Goal: Use online tool/utility: Utilize a website feature to perform a specific function

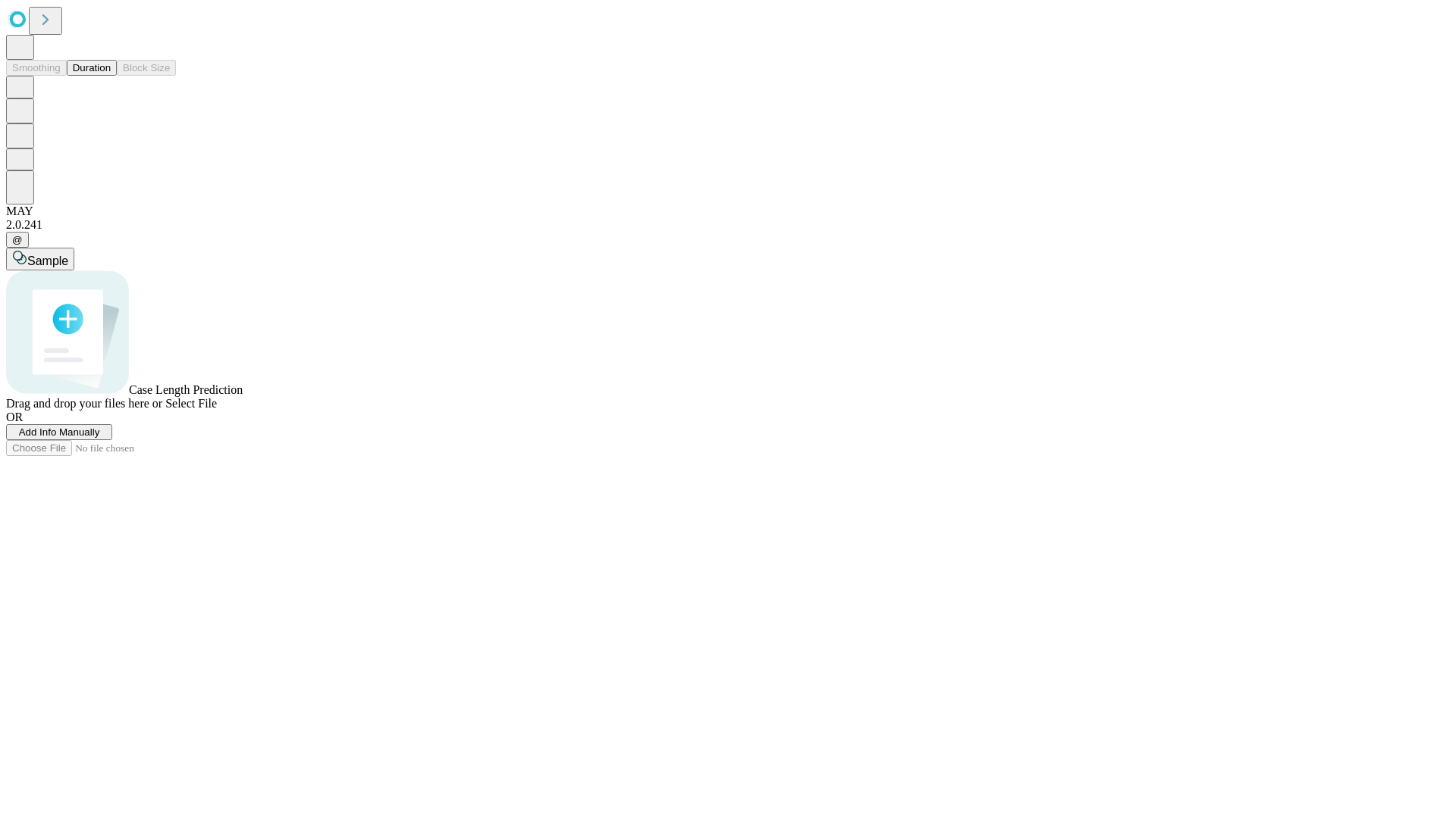
click at [100, 438] on span "Add Info Manually" at bounding box center [59, 432] width 81 height 11
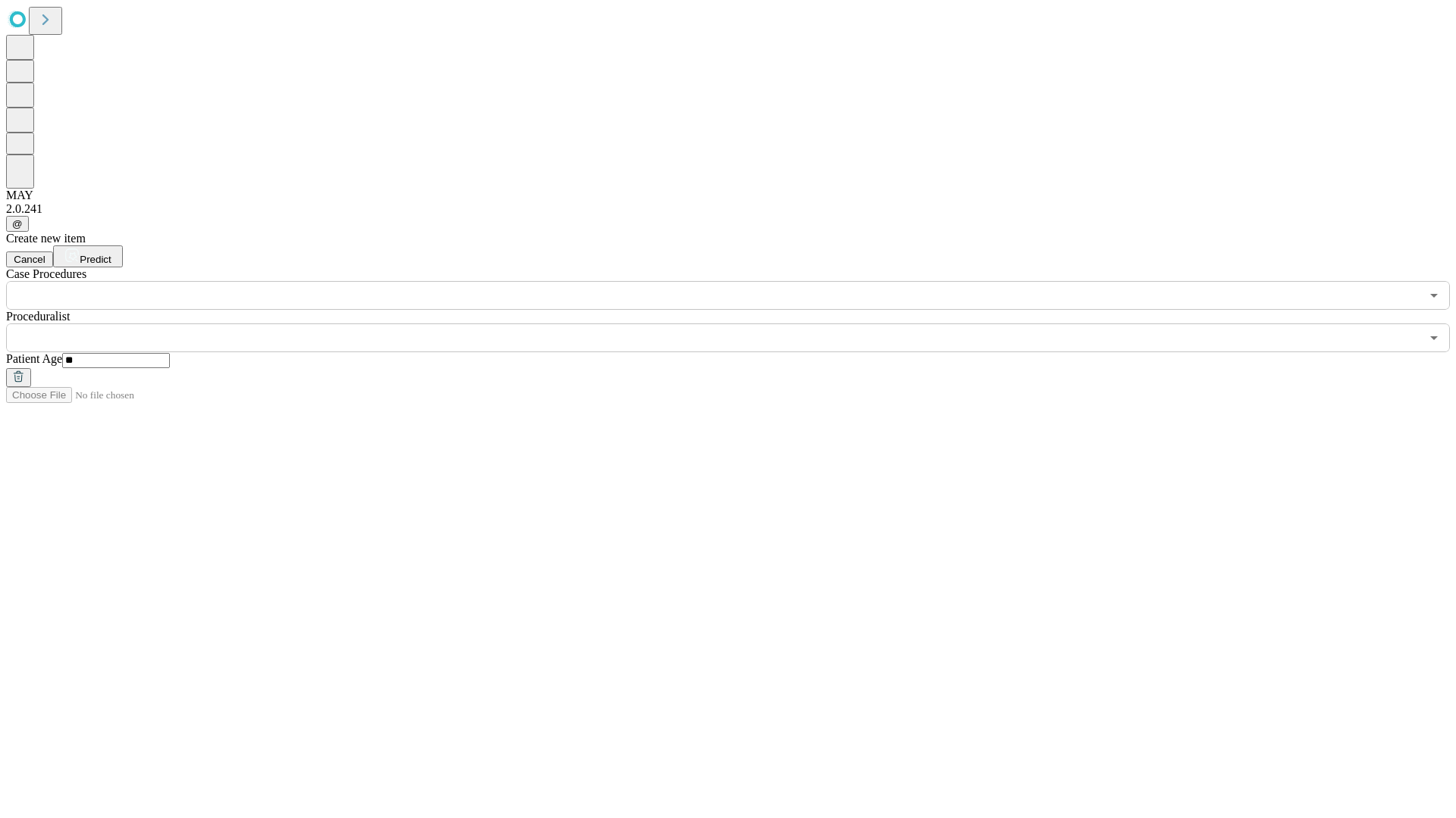
type input "**"
click at [738, 323] on input "text" at bounding box center [714, 338] width 1414 height 29
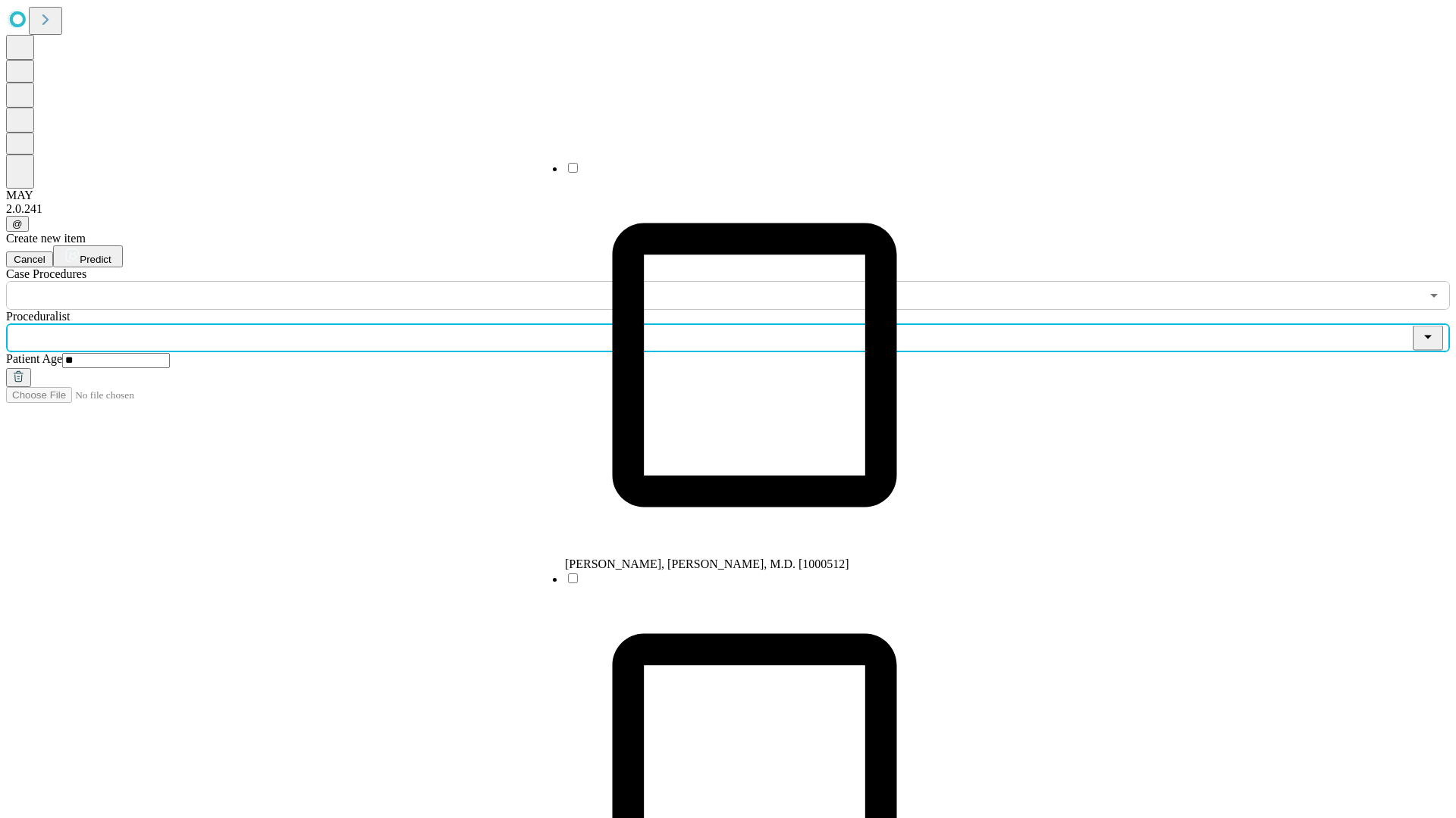
click at [739, 174] on li "[PERSON_NAME], [PERSON_NAME], M.D. [1000512]" at bounding box center [754, 366] width 379 height 411
click at [319, 281] on input "text" at bounding box center [714, 295] width 1414 height 29
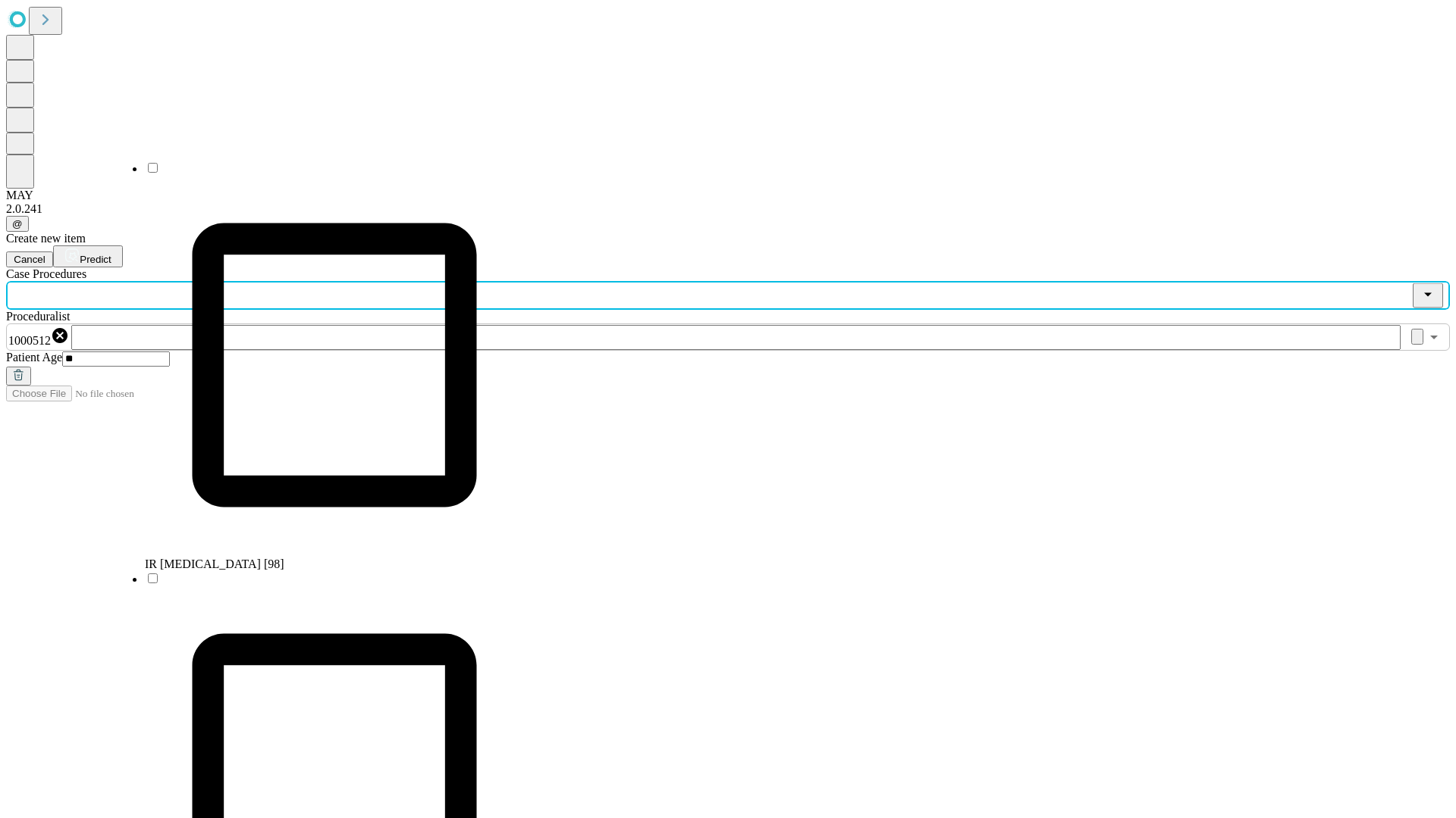
click at [320, 174] on li "IR [MEDICAL_DATA] [98]" at bounding box center [334, 366] width 379 height 411
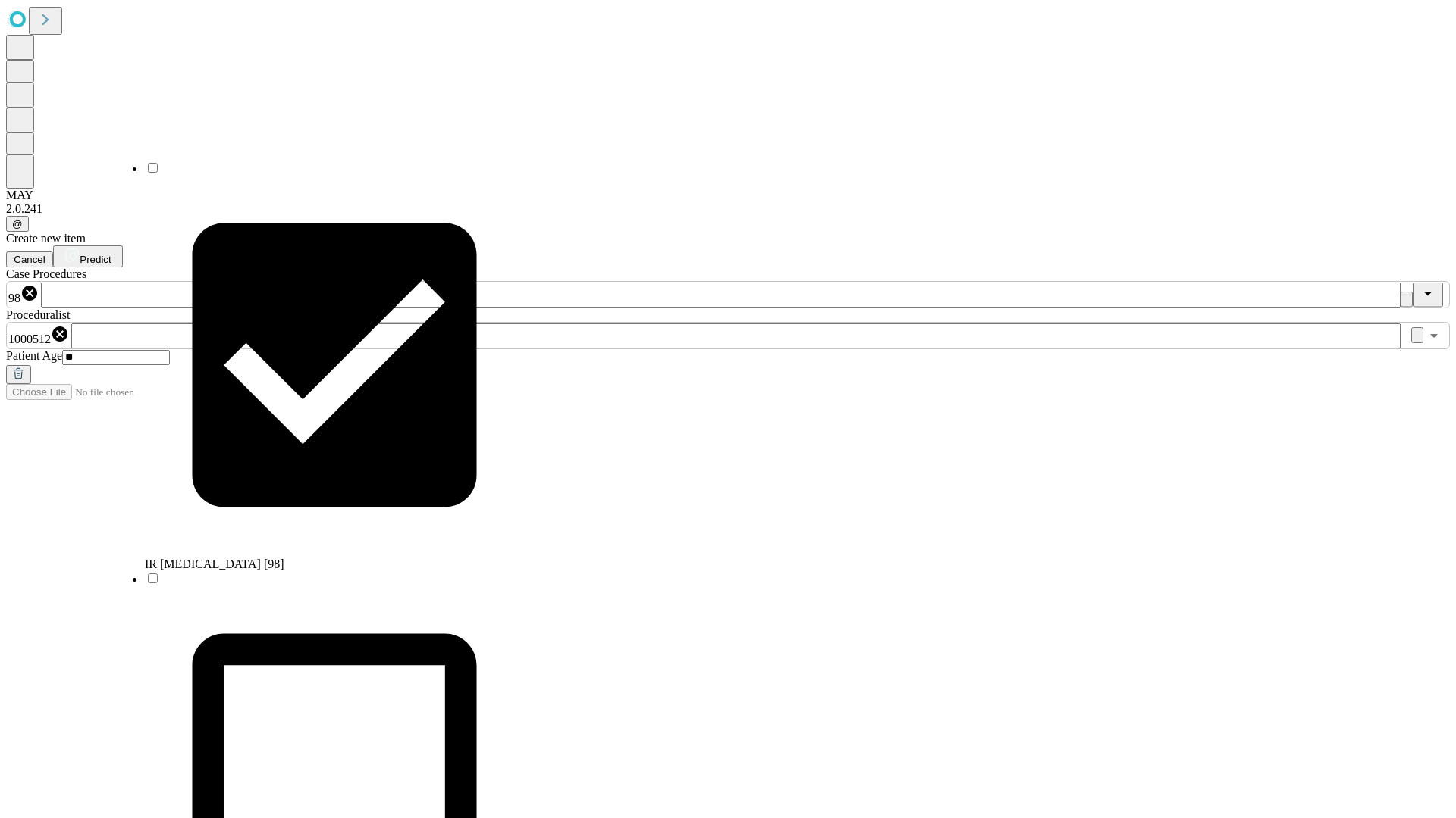
click at [111, 254] on span "Predict" at bounding box center [95, 259] width 31 height 11
